Goal: Task Accomplishment & Management: Manage account settings

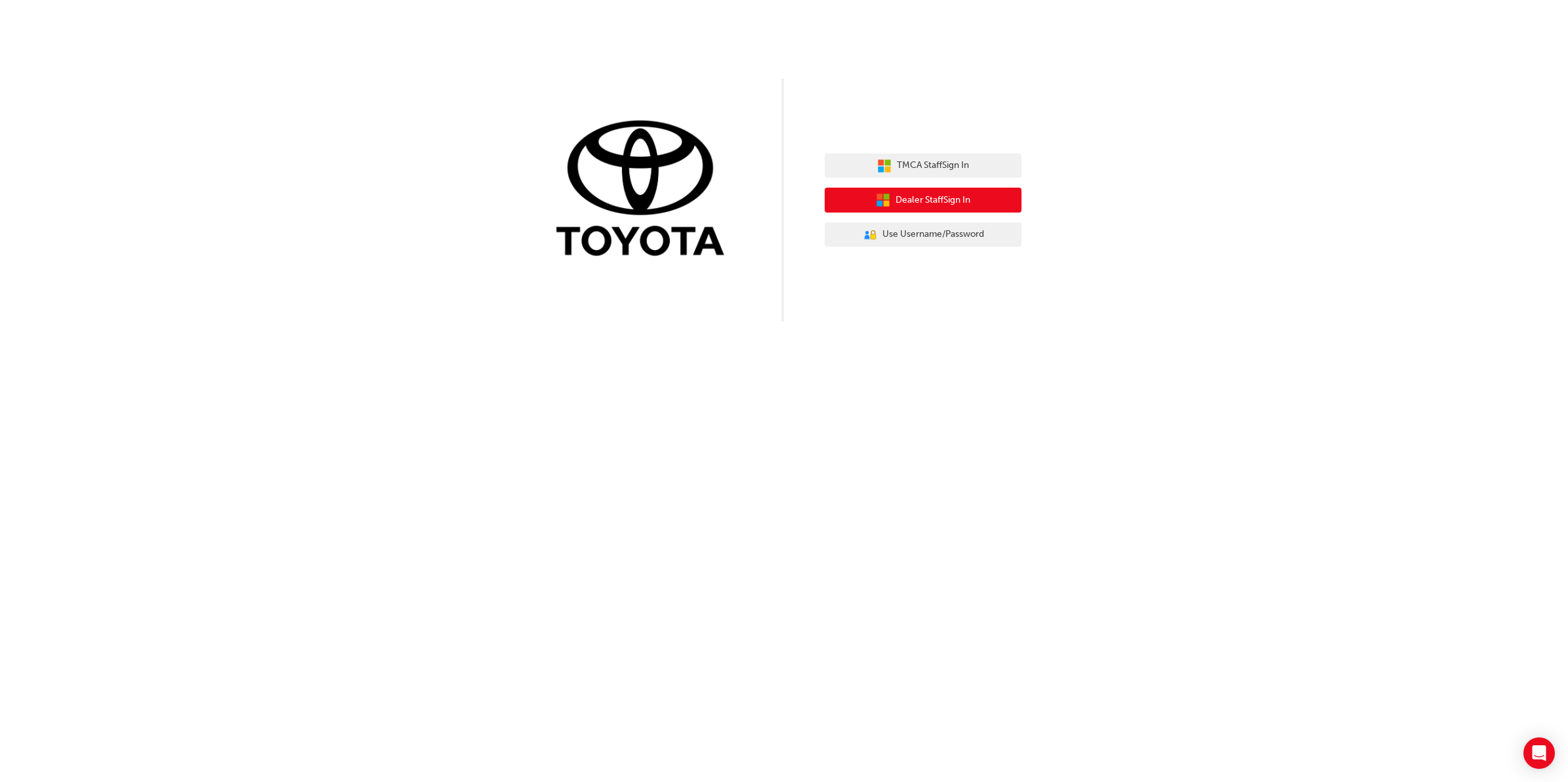
click at [923, 196] on span "Dealer Staff Sign In" at bounding box center [933, 201] width 75 height 15
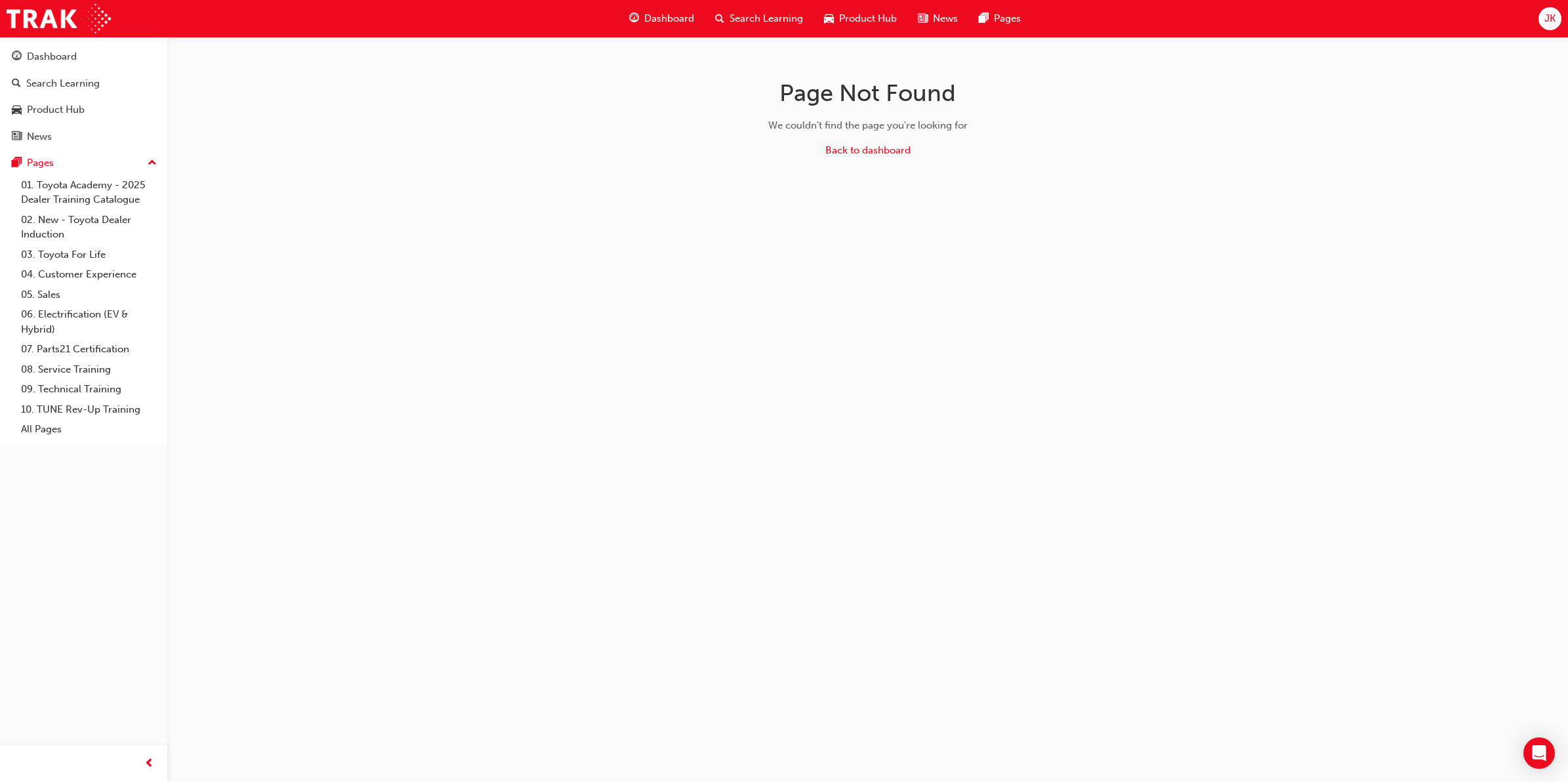
click at [1542, 22] on div "JK" at bounding box center [1550, 19] width 23 height 23
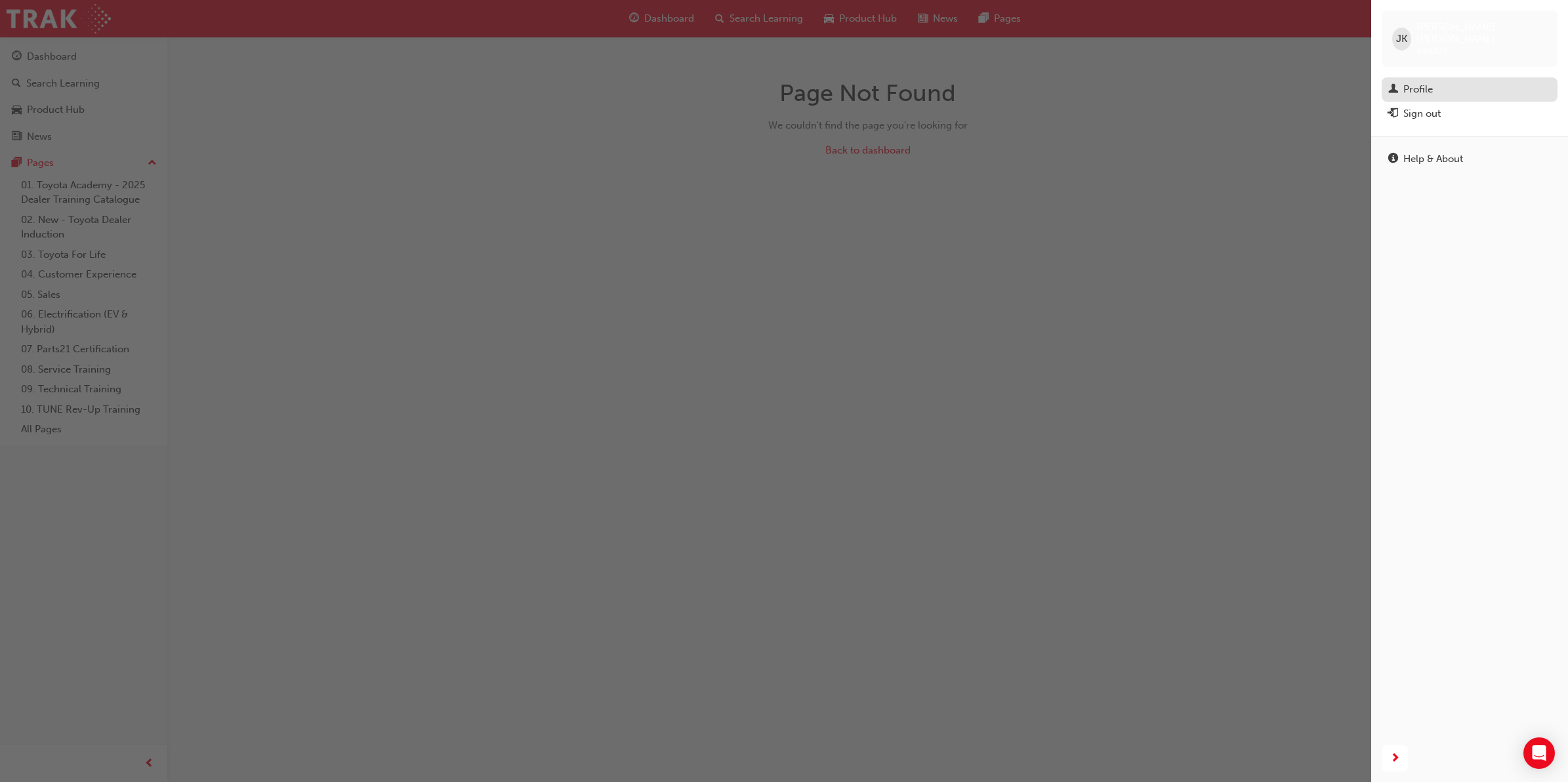
click at [1435, 81] on div "Profile" at bounding box center [1469, 89] width 163 height 17
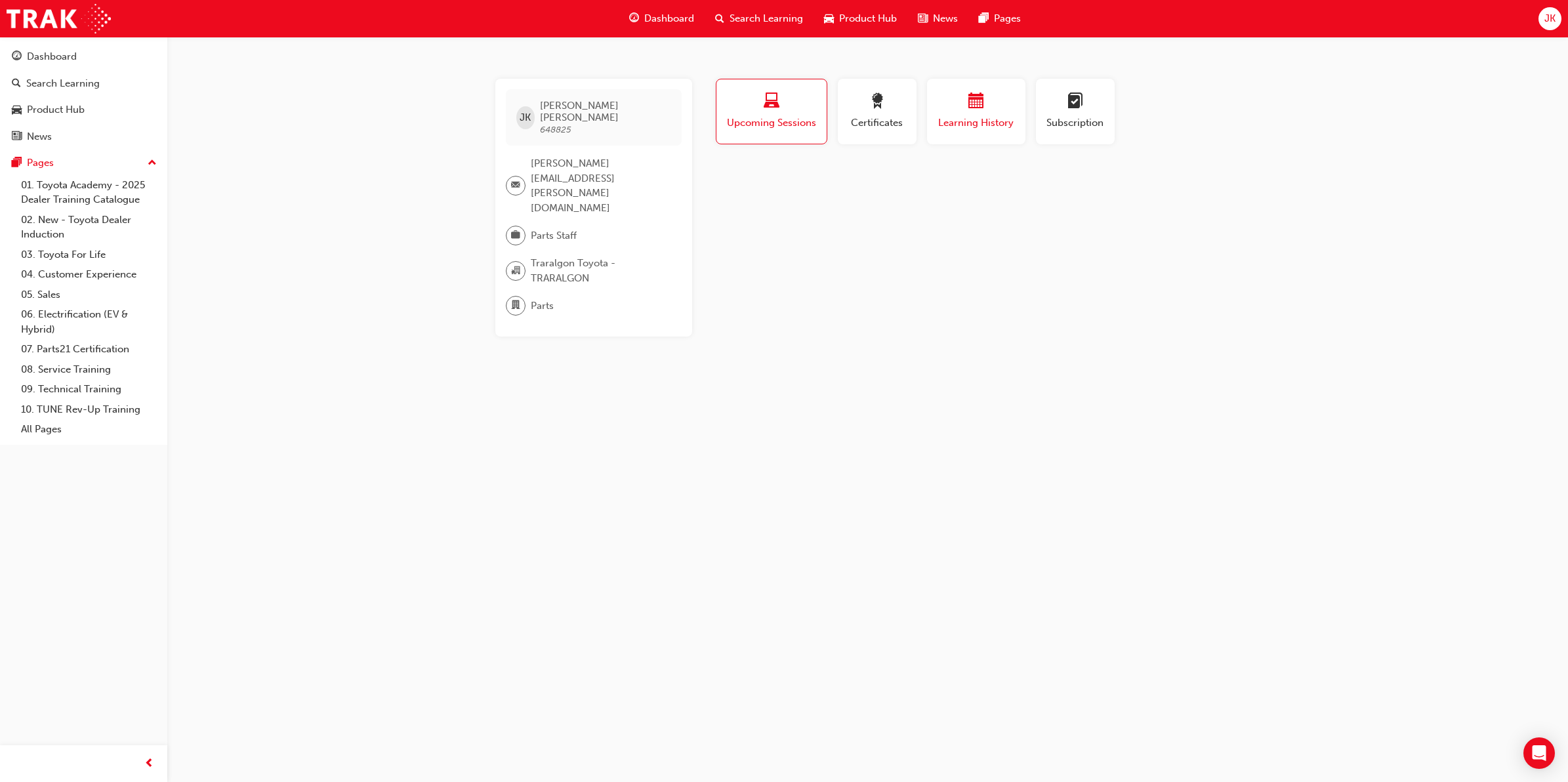
click at [960, 121] on span "Learning History" at bounding box center [976, 123] width 79 height 15
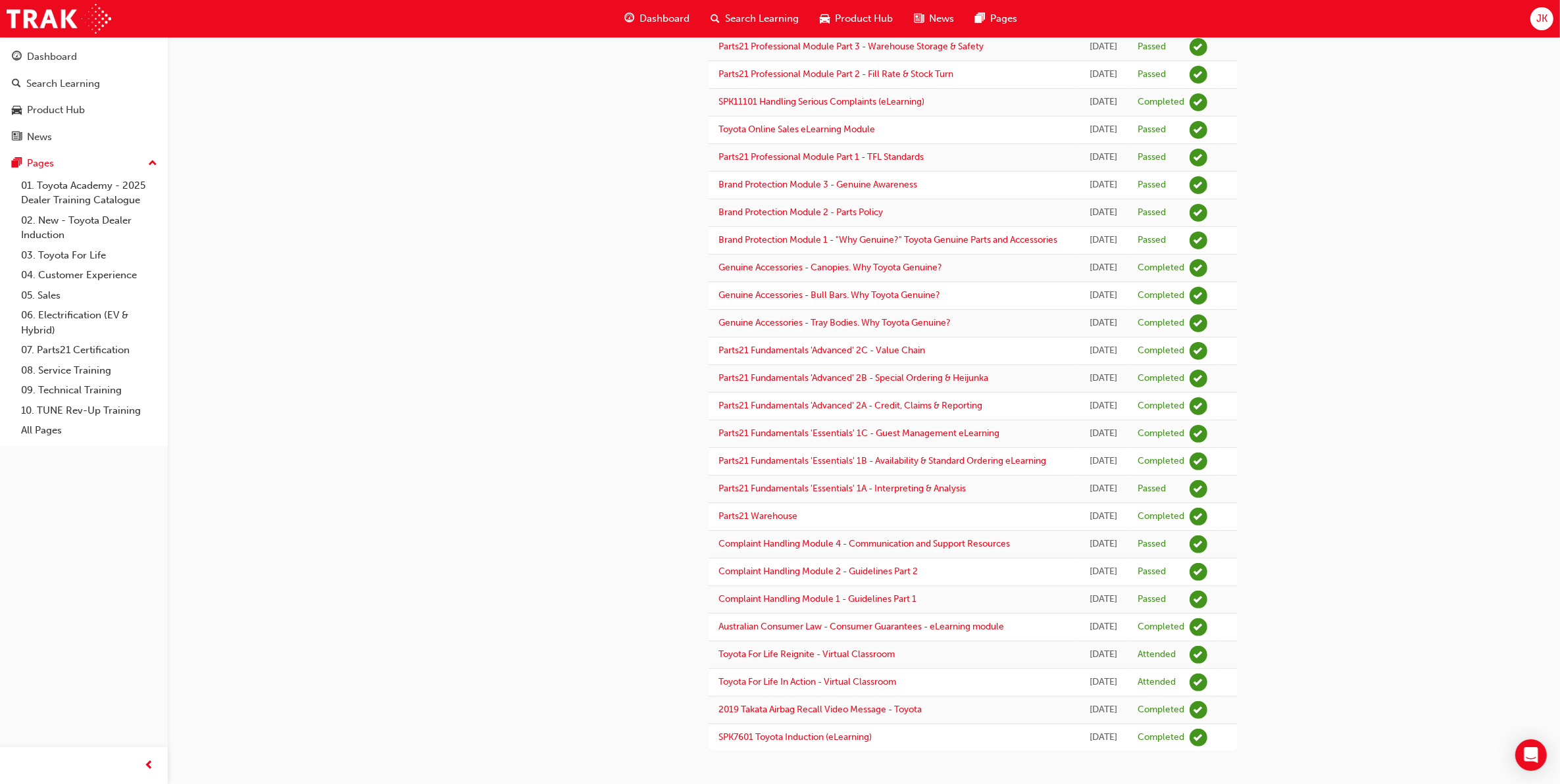
scroll to position [571, 0]
